Goal: Check status: Verify the current state of an ongoing process or item

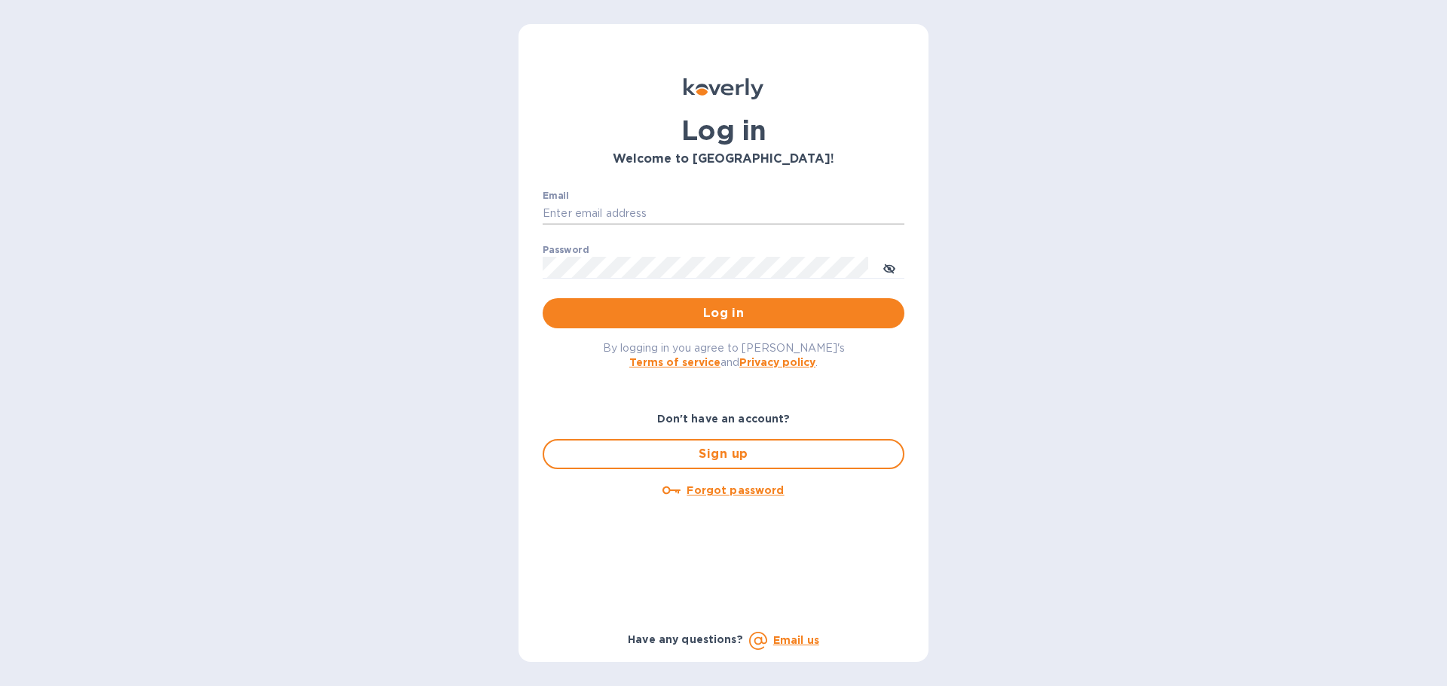
click at [610, 206] on input "Email" at bounding box center [724, 214] width 362 height 23
type input "[PERSON_NAME][EMAIL_ADDRESS][PERSON_NAME][DOMAIN_NAME]"
click at [759, 303] on button "Log in" at bounding box center [724, 313] width 362 height 30
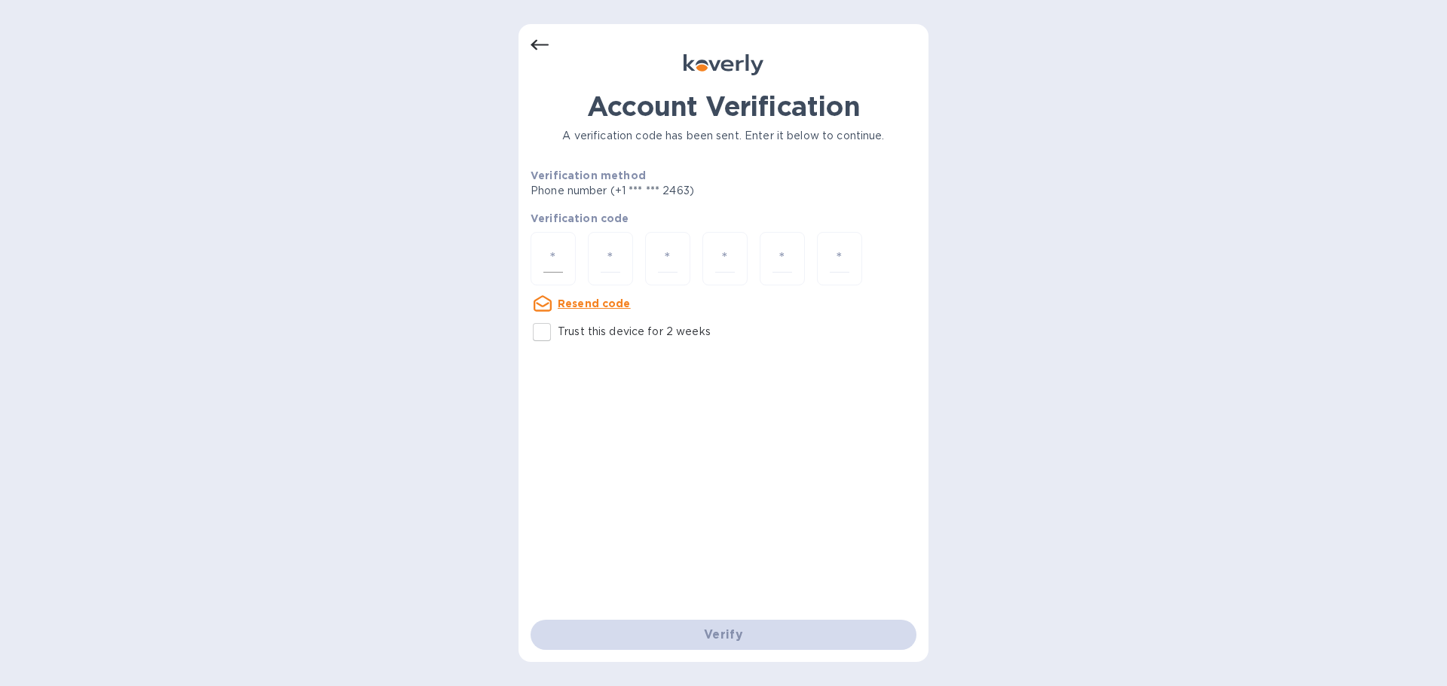
click at [544, 249] on div at bounding box center [552, 258] width 45 height 53
type input "5"
type input "6"
type input "7"
type input "5"
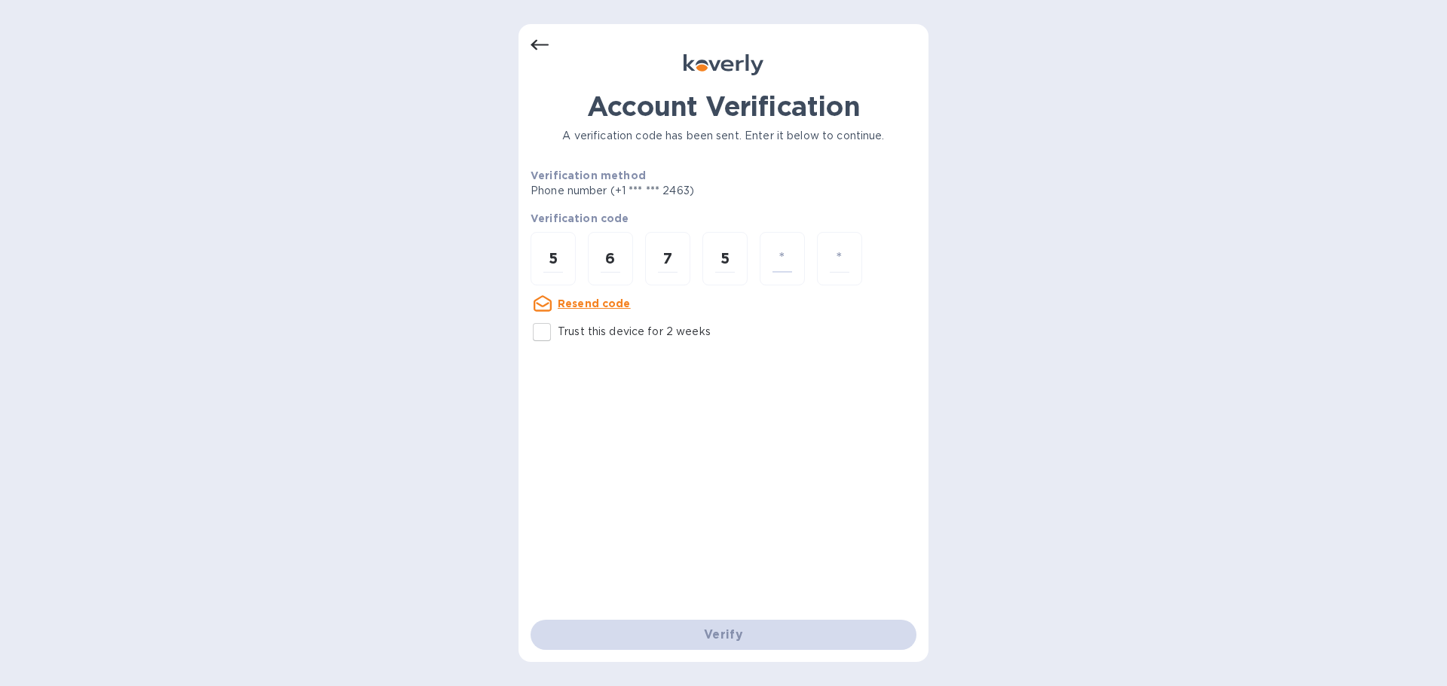
type input "1"
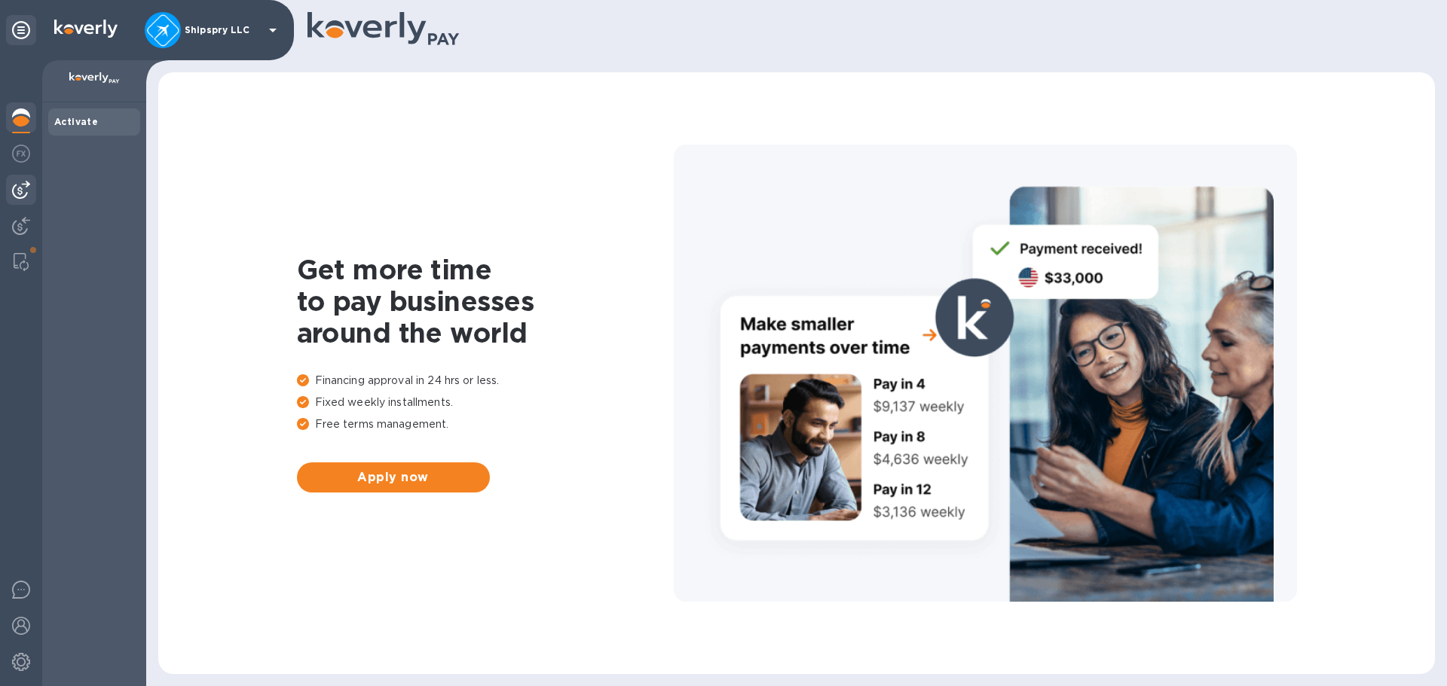
click at [25, 189] on img at bounding box center [21, 190] width 18 height 18
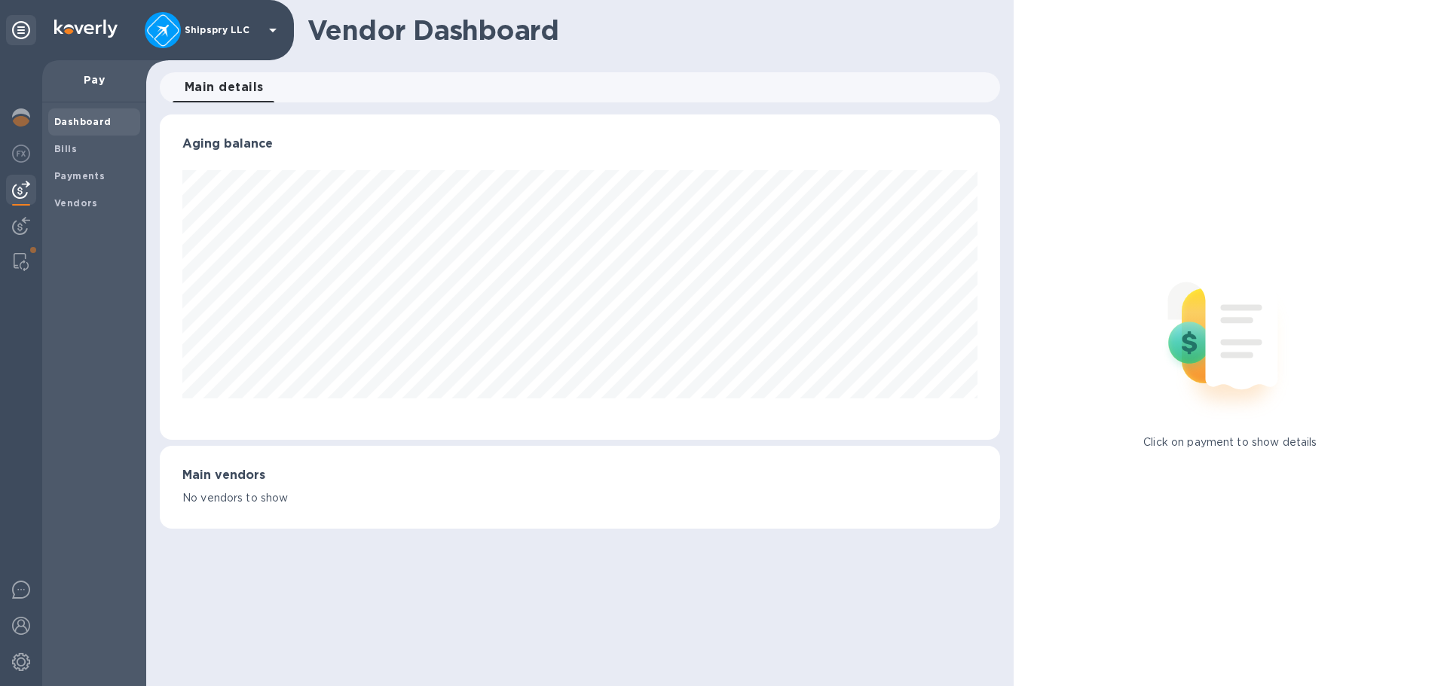
scroll to position [326, 839]
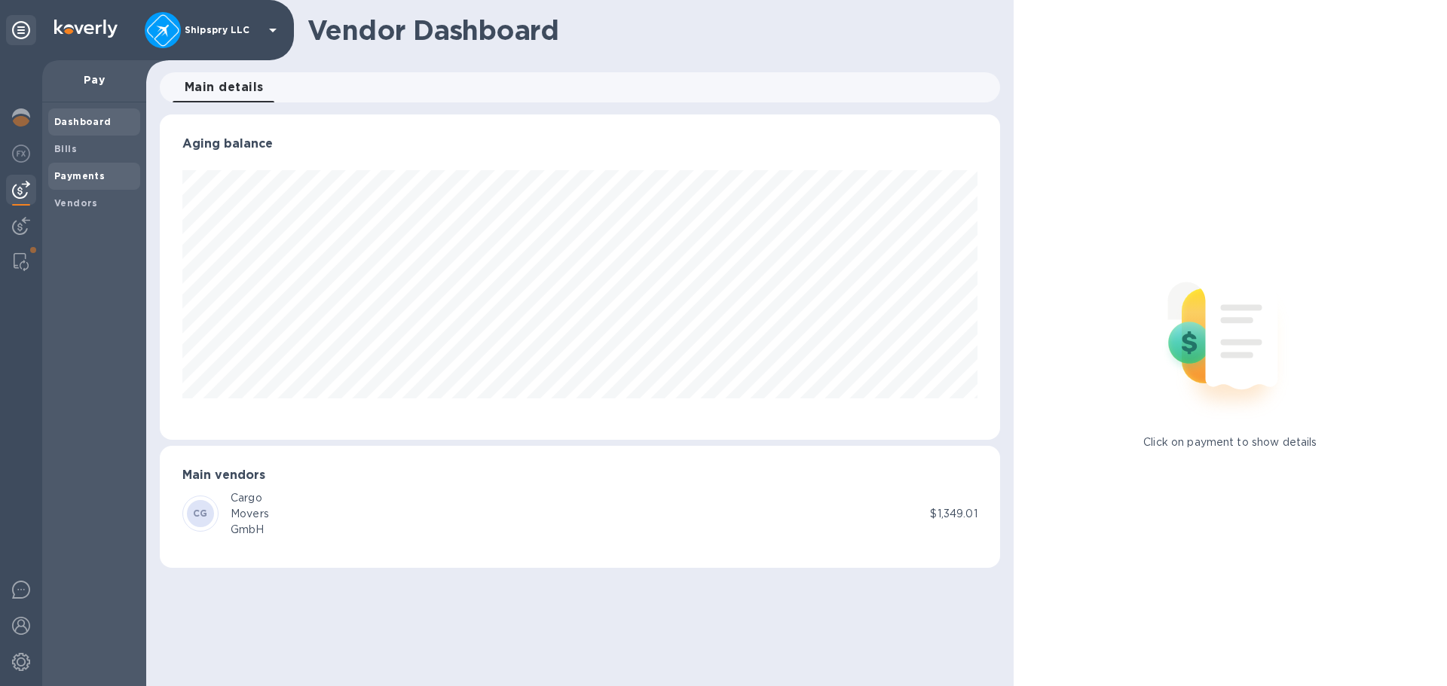
click at [83, 178] on b "Payments" at bounding box center [79, 175] width 50 height 11
